Goal: Check status: Check status

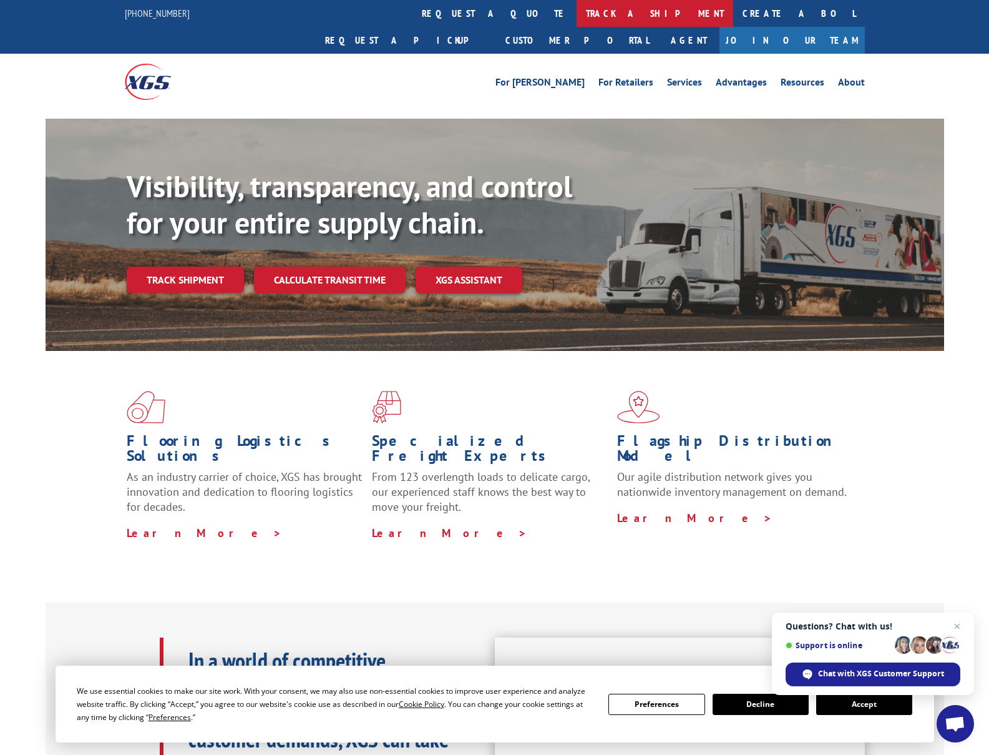
click at [577, 11] on link "track a shipment" at bounding box center [655, 13] width 157 height 27
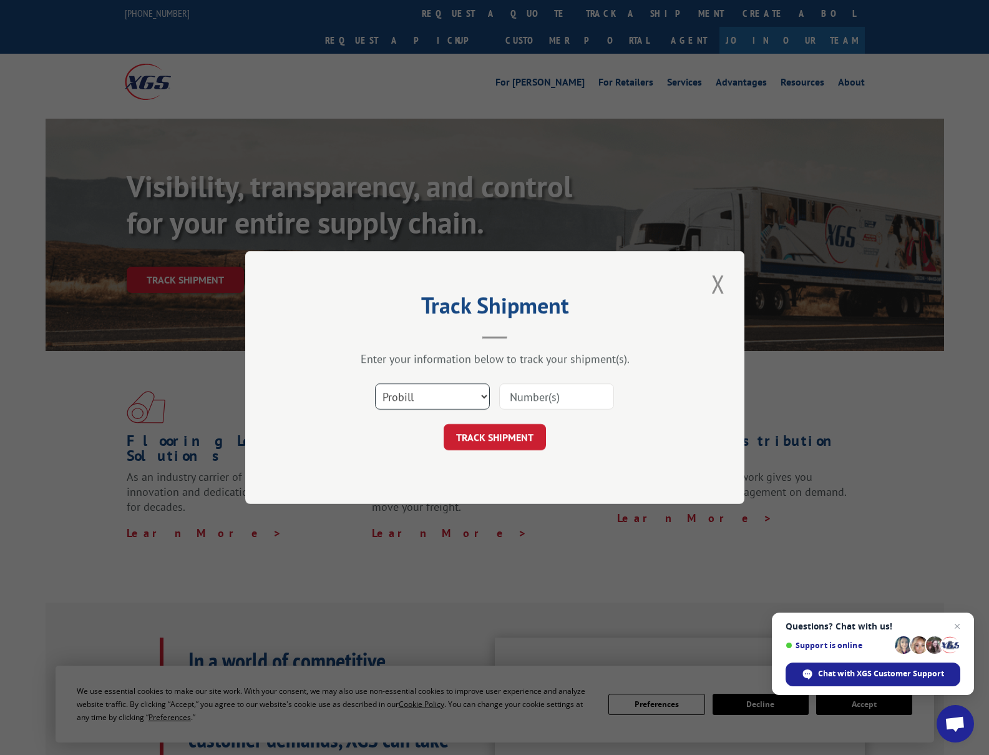
click at [487, 398] on select "Select category... Probill BOL PO" at bounding box center [432, 396] width 115 height 26
click at [375, 383] on select "Select category... Probill BOL PO" at bounding box center [432, 396] width 115 height 26
click at [480, 396] on select "Select category... Probill BOL PO" at bounding box center [432, 396] width 115 height 26
select select "po"
click at [375, 383] on select "Select category... Probill BOL PO" at bounding box center [432, 396] width 115 height 26
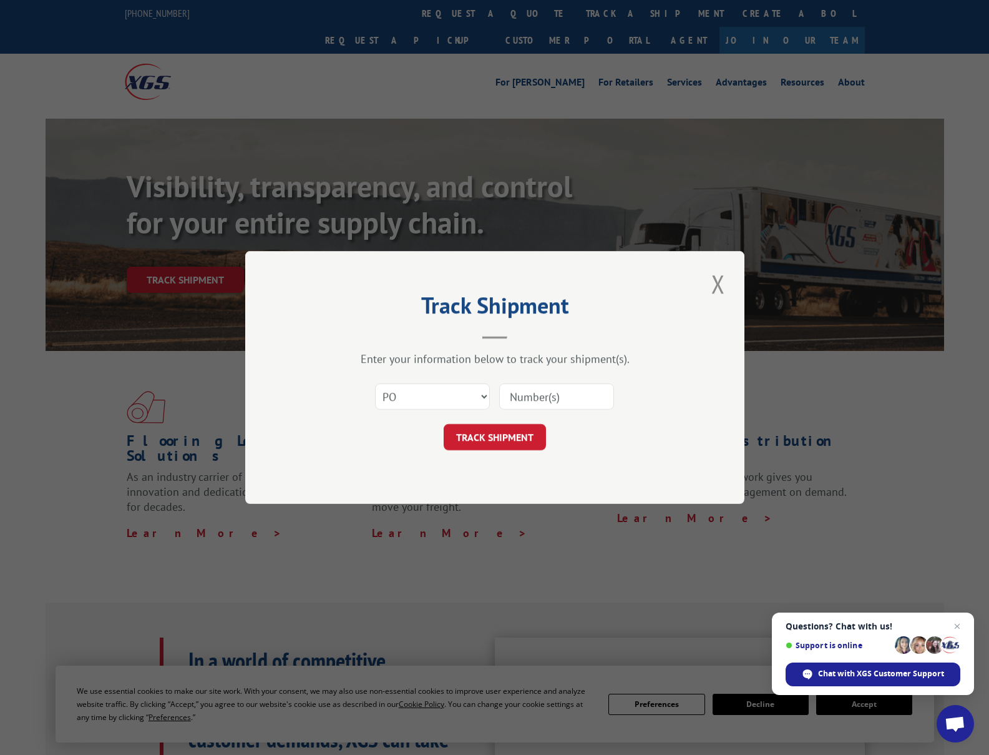
click at [529, 401] on input at bounding box center [556, 396] width 115 height 26
paste input "293564581"
type input "293564581"
click at [505, 439] on button "TRACK SHIPMENT" at bounding box center [495, 437] width 102 height 26
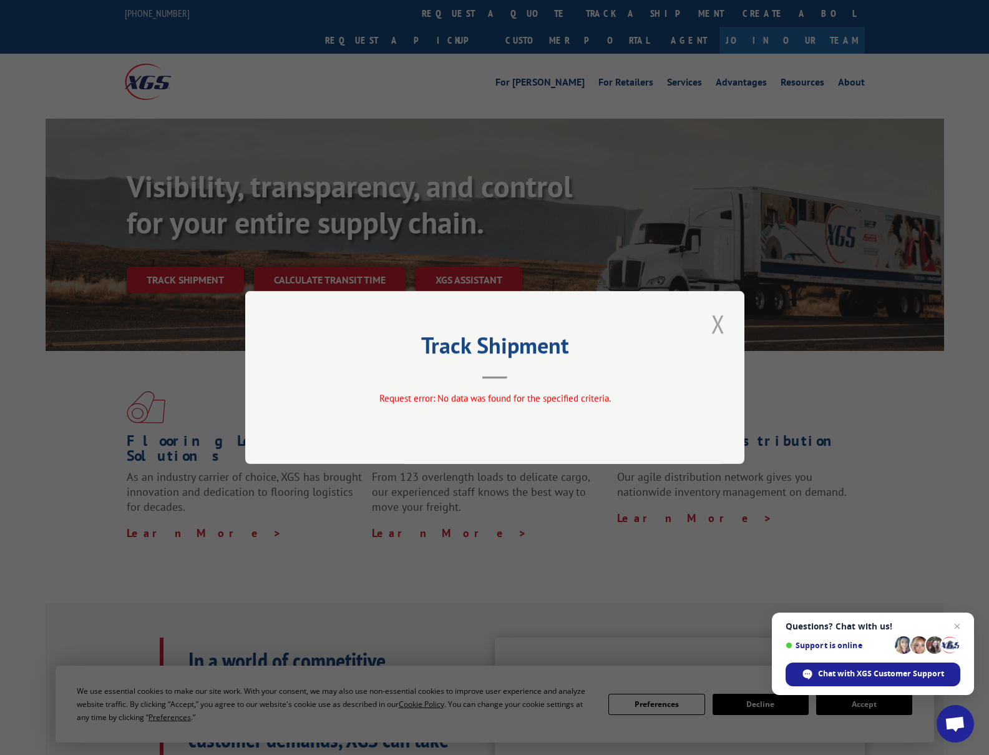
click at [719, 323] on button "Close modal" at bounding box center [718, 323] width 21 height 34
